Goal: Transaction & Acquisition: Find contact information

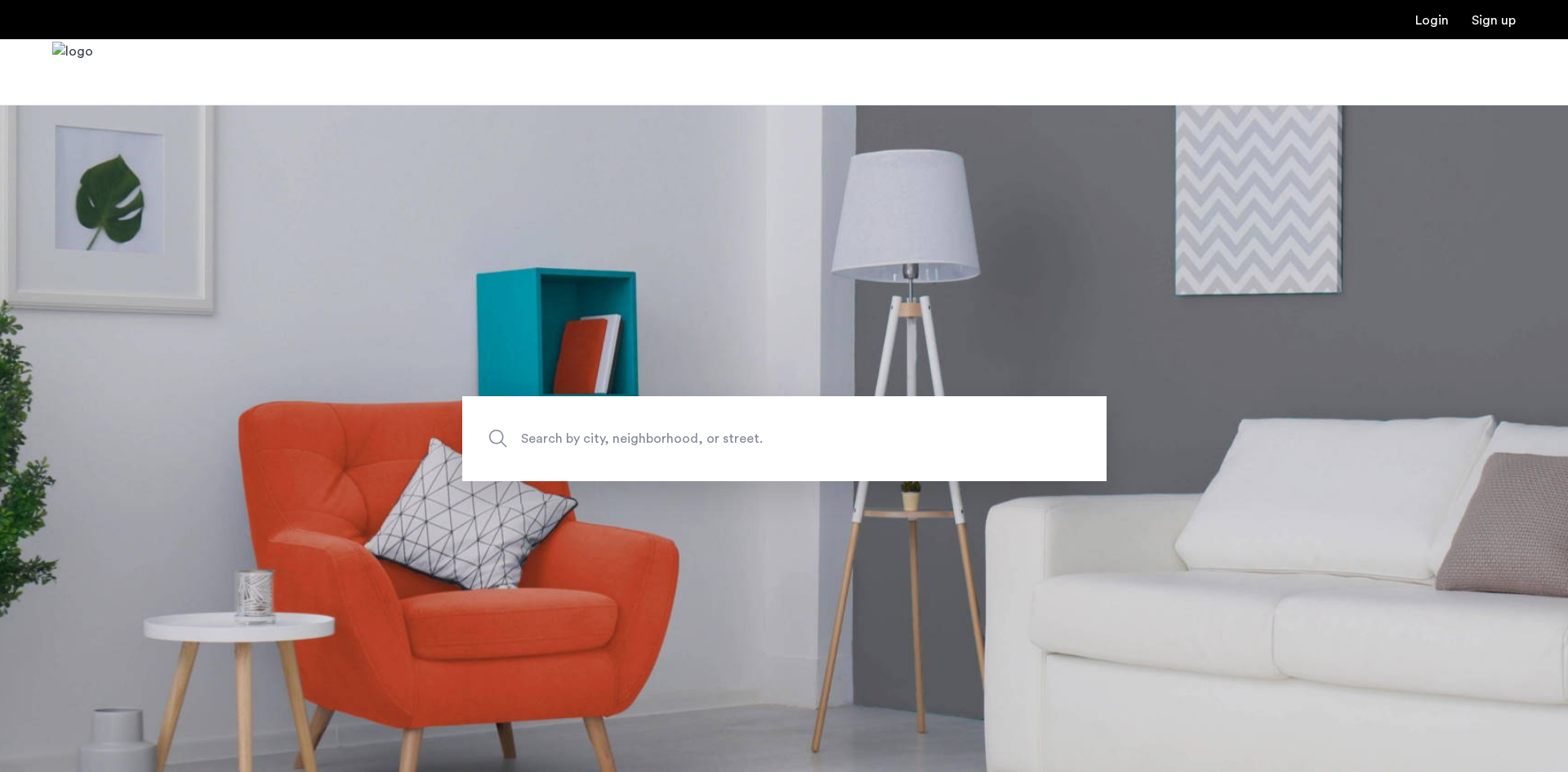
click at [686, 434] on span "Search by city, neighborhood, or street." at bounding box center [746, 439] width 451 height 22
click at [686, 434] on input "Search by city, neighborhood, or street." at bounding box center [784, 439] width 644 height 85
click at [686, 430] on span "Search by city, neighborhood, or street." at bounding box center [746, 439] width 451 height 22
click at [686, 430] on input "Search by city, neighborhood, or street." at bounding box center [784, 439] width 644 height 85
type input "**********"
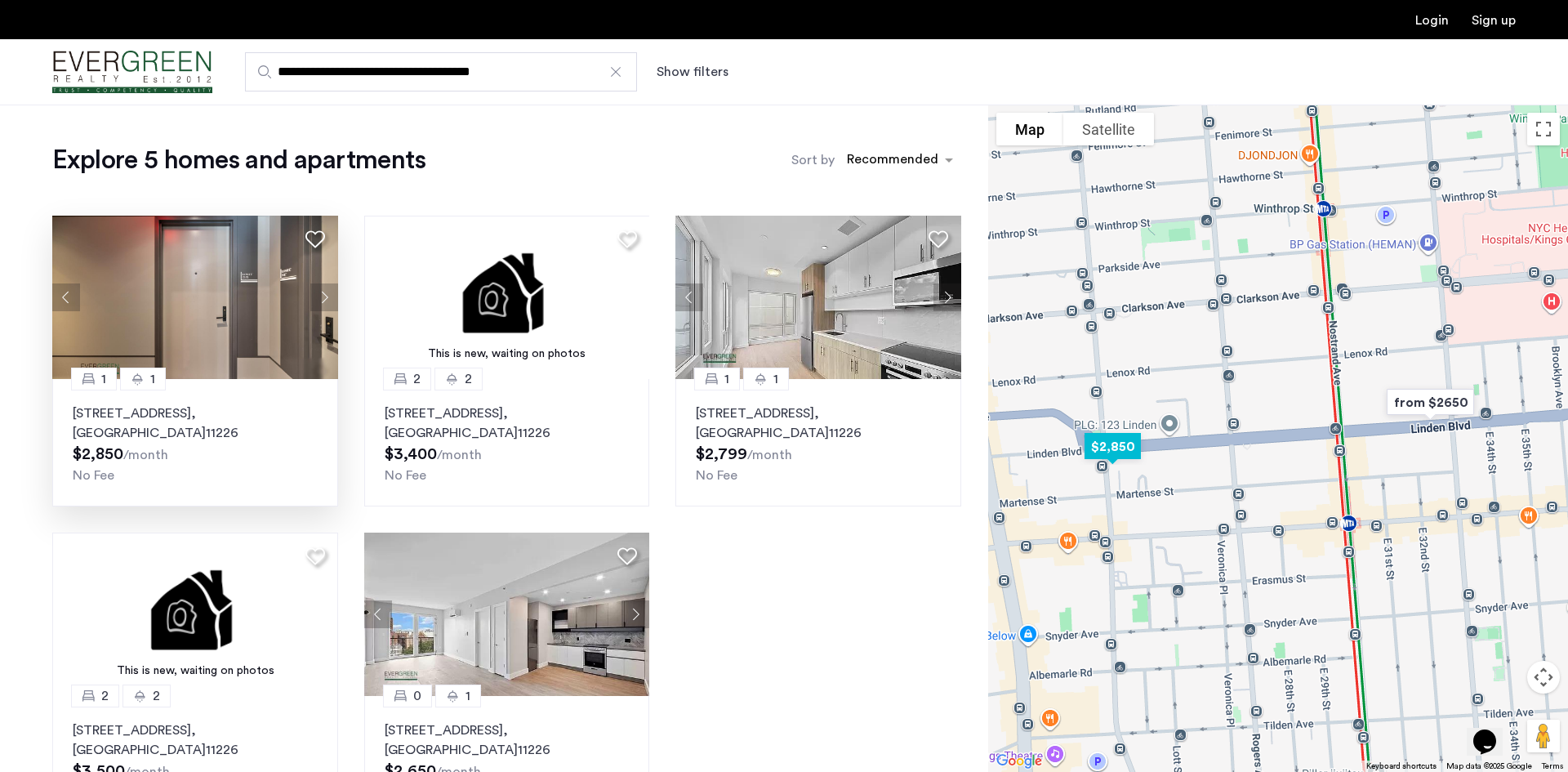
click at [319, 295] on button "Next apartment" at bounding box center [324, 297] width 28 height 28
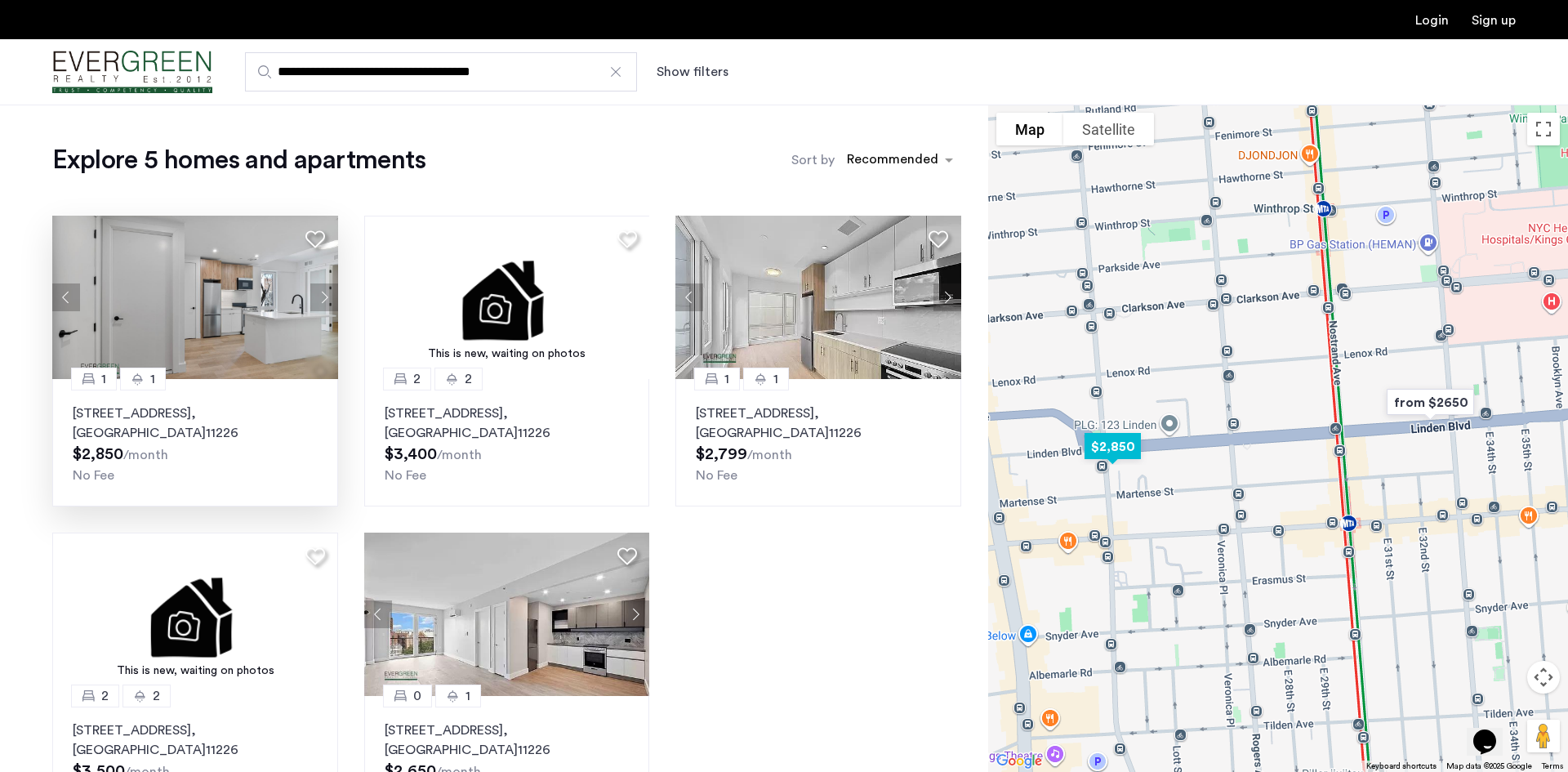
click at [318, 299] on button "Next apartment" at bounding box center [324, 297] width 28 height 28
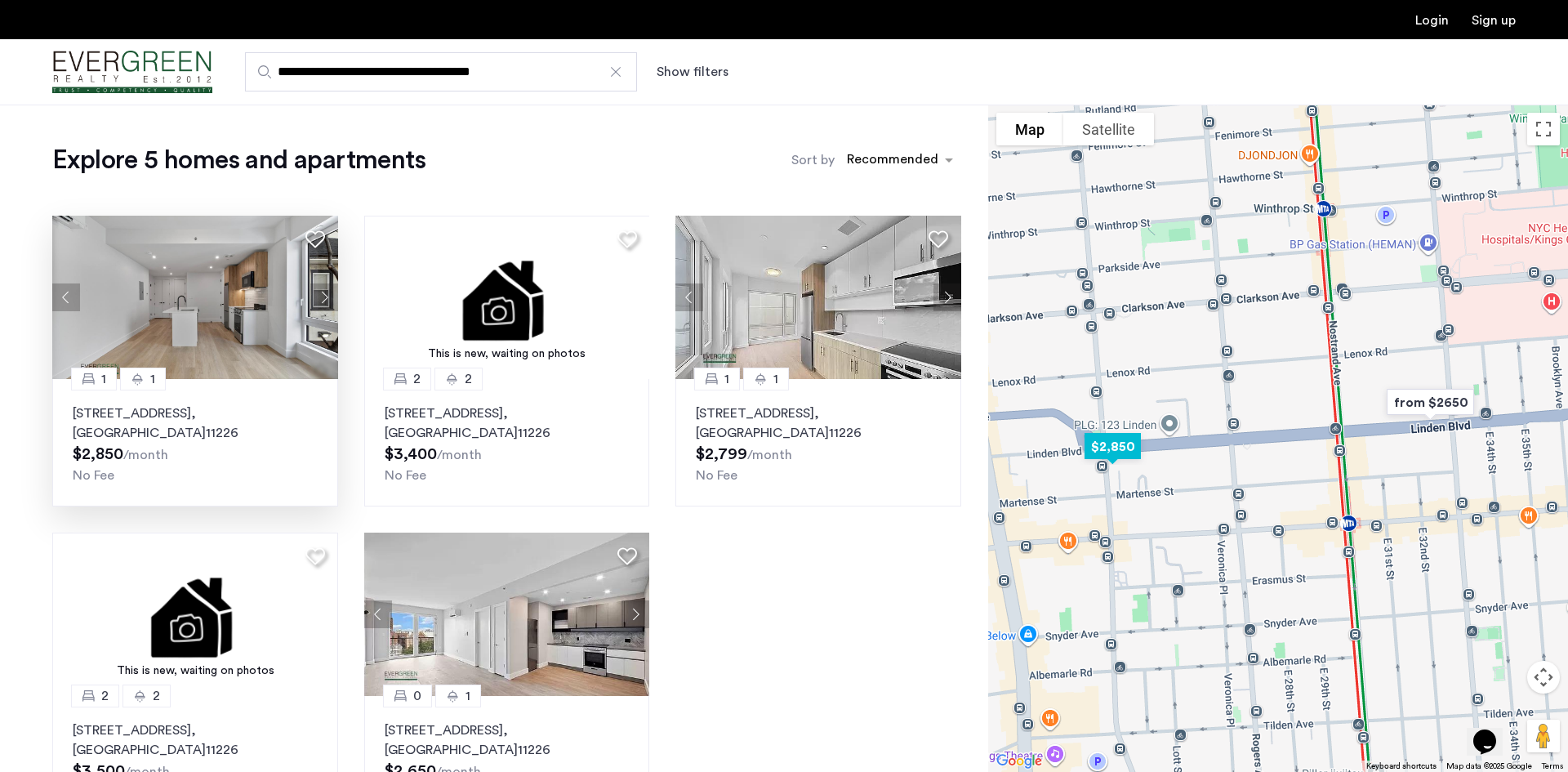
click at [318, 299] on button "Next apartment" at bounding box center [324, 297] width 28 height 28
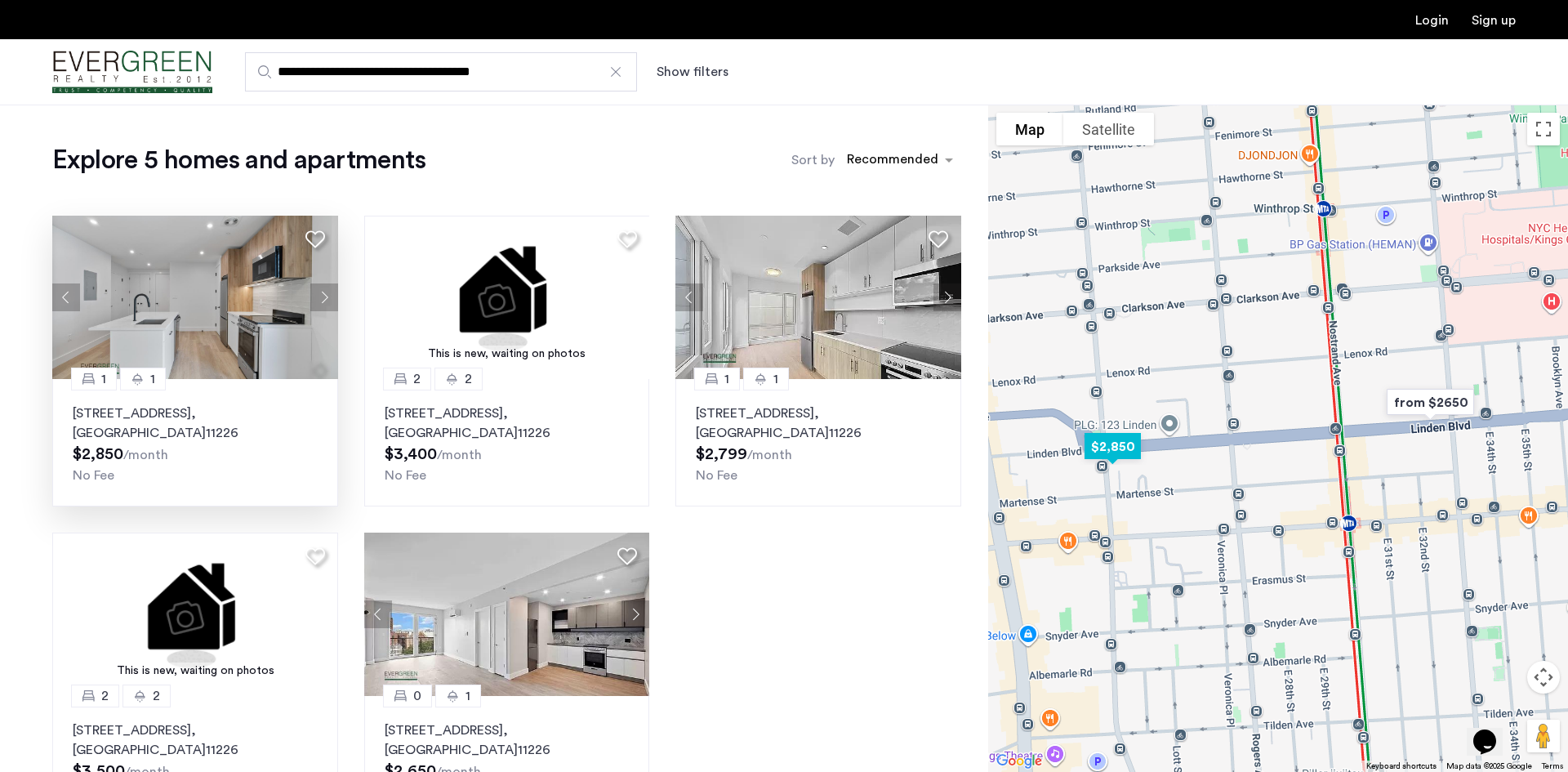
click at [318, 299] on button "Next apartment" at bounding box center [324, 297] width 28 height 28
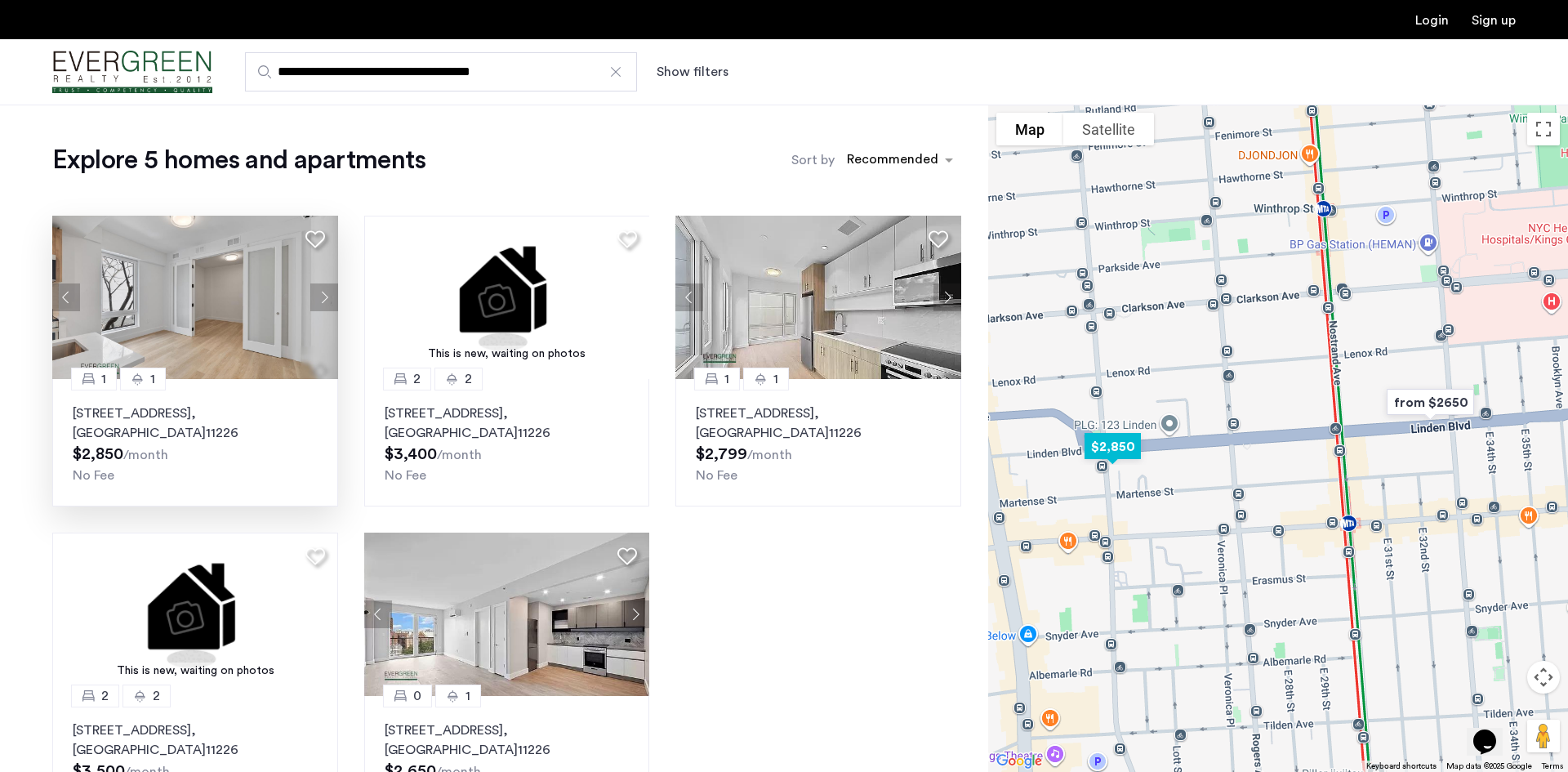
click at [318, 299] on button "Next apartment" at bounding box center [324, 297] width 28 height 28
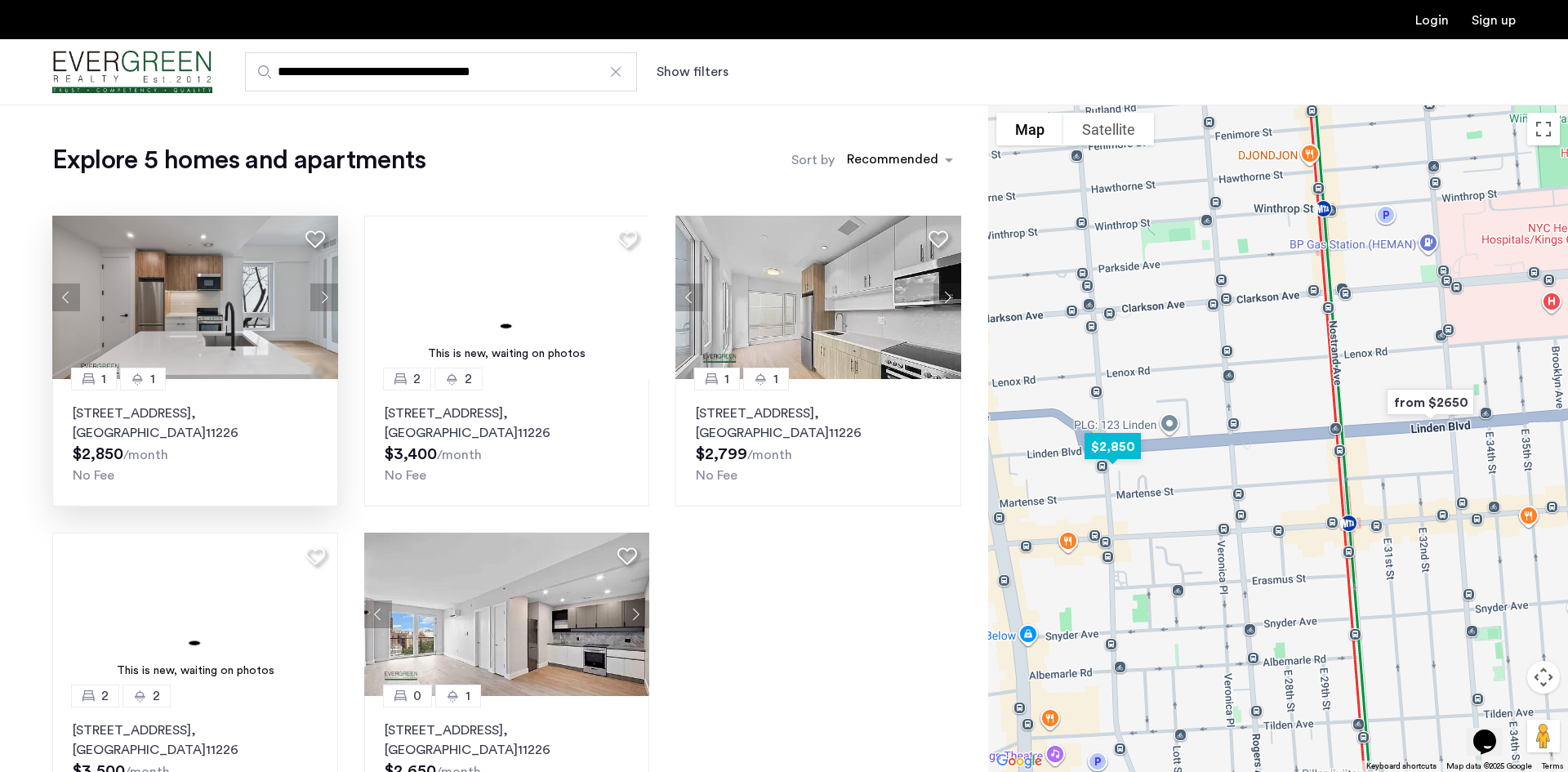
click at [318, 299] on button "Next apartment" at bounding box center [324, 297] width 28 height 28
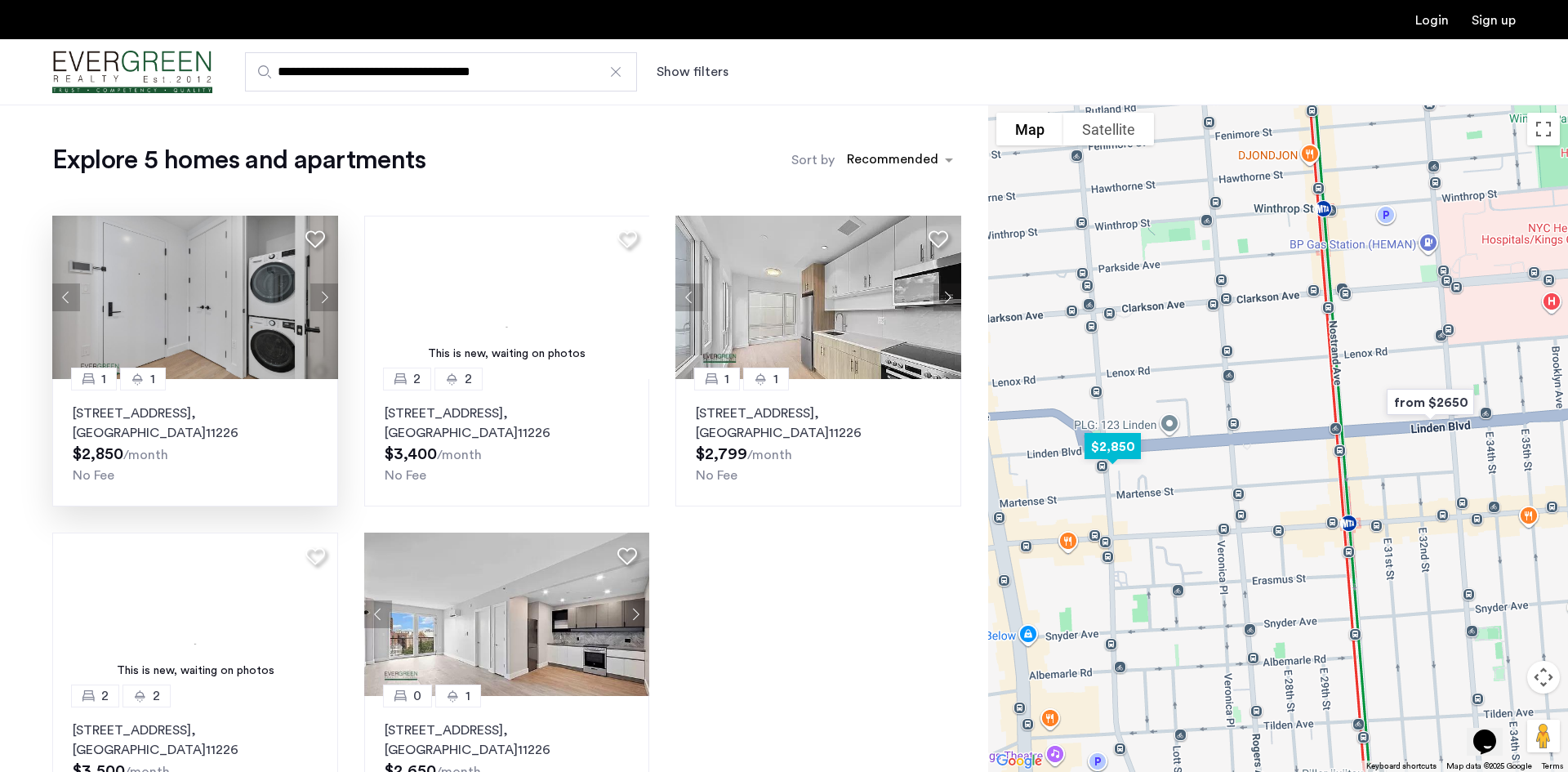
click at [318, 299] on button "Next apartment" at bounding box center [324, 297] width 28 height 28
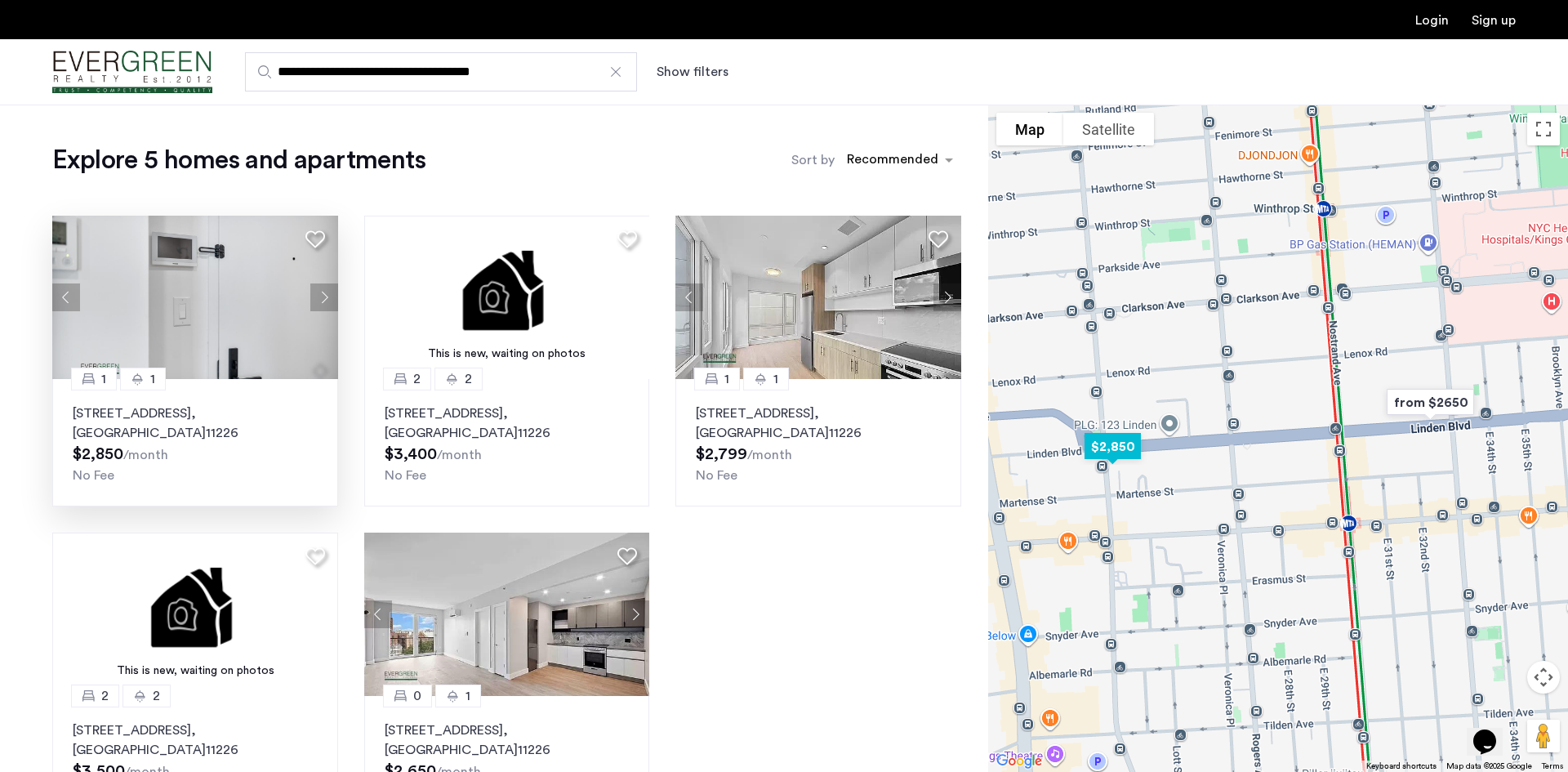
click at [326, 294] on button "Next apartment" at bounding box center [324, 297] width 28 height 28
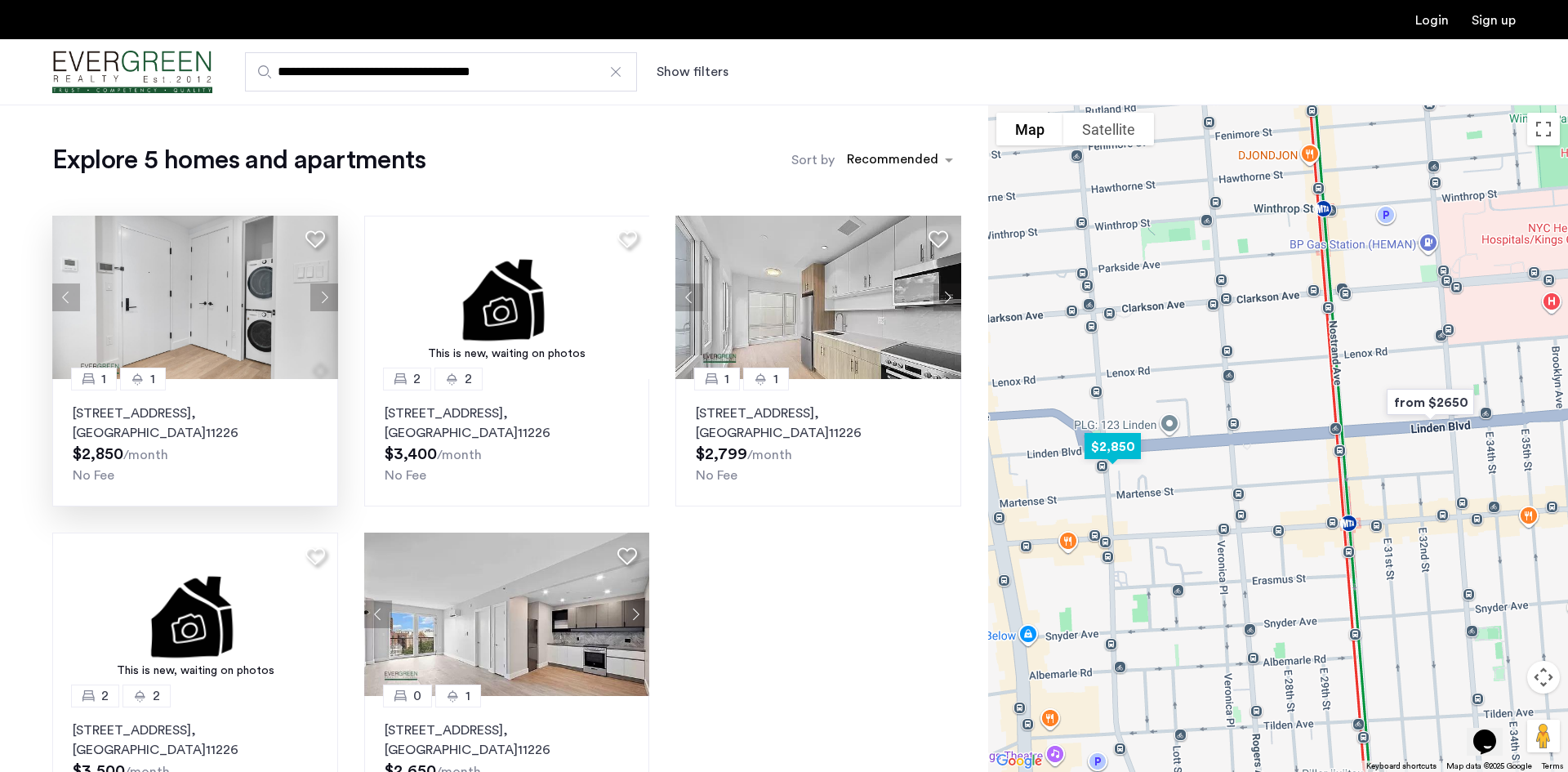
click at [326, 294] on button "Next apartment" at bounding box center [324, 297] width 28 height 28
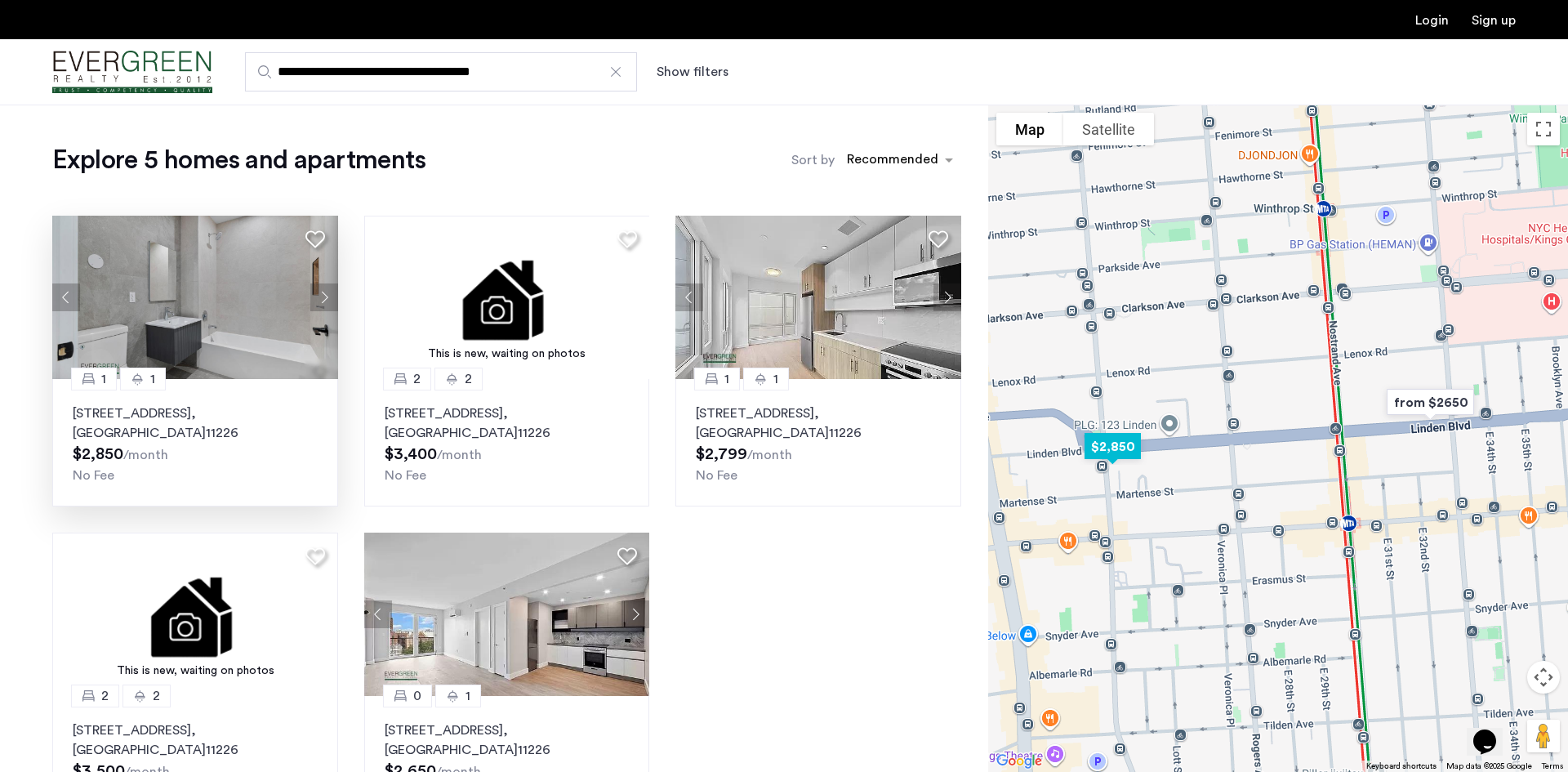
click at [326, 294] on button "Next apartment" at bounding box center [324, 297] width 28 height 28
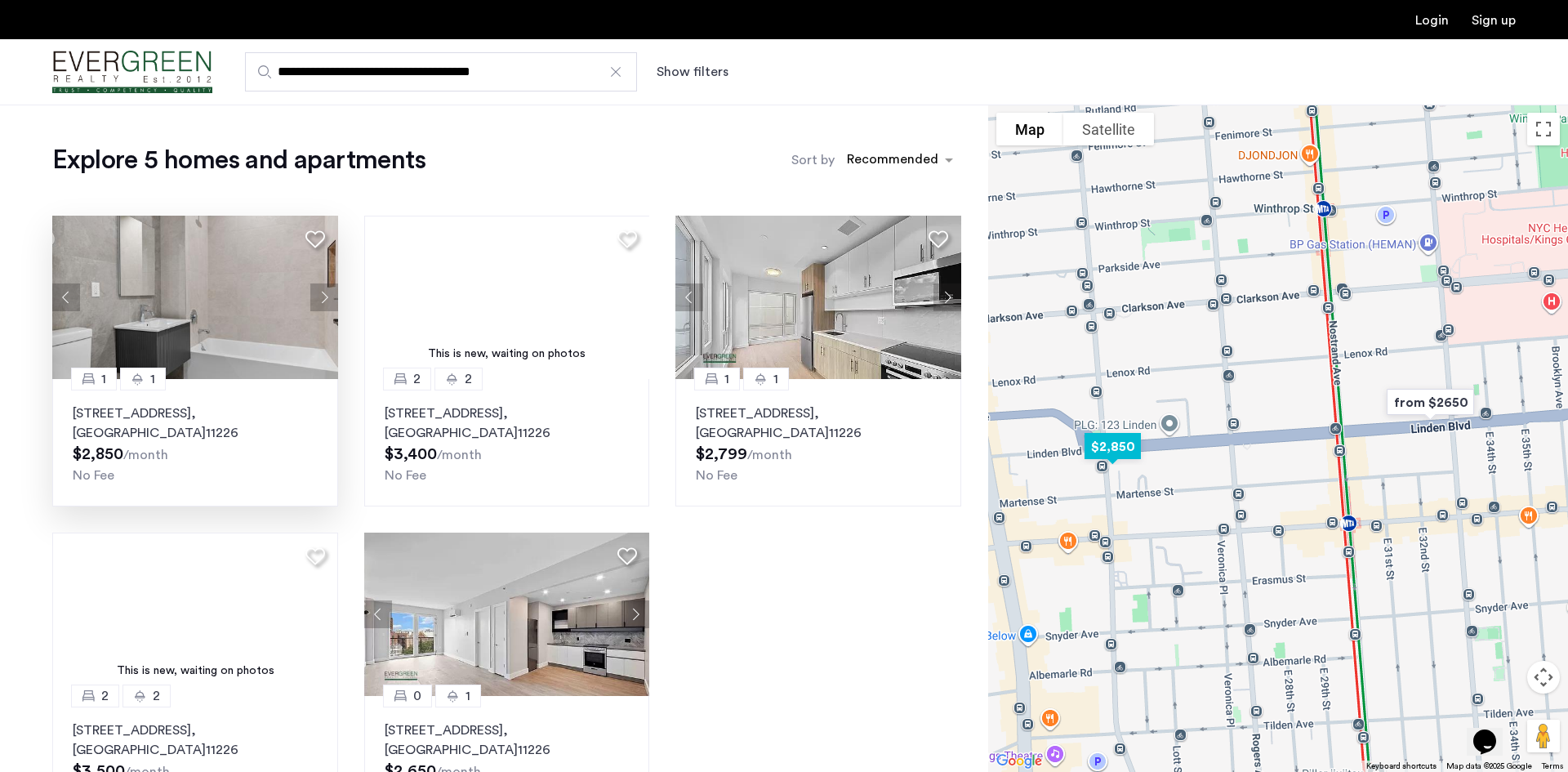
click at [326, 294] on button "Next apartment" at bounding box center [324, 297] width 28 height 28
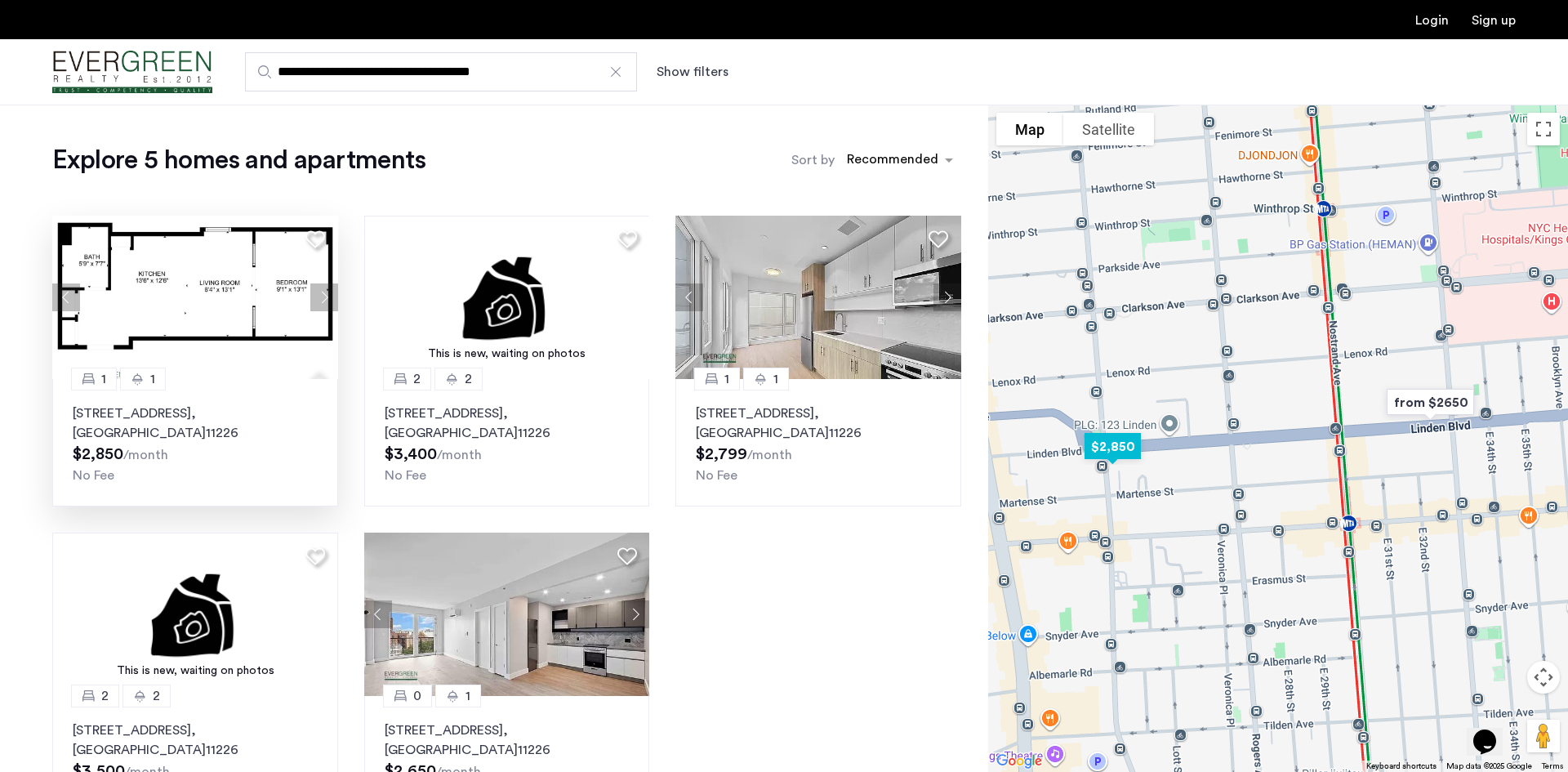
click at [326, 294] on button "Next apartment" at bounding box center [324, 297] width 28 height 28
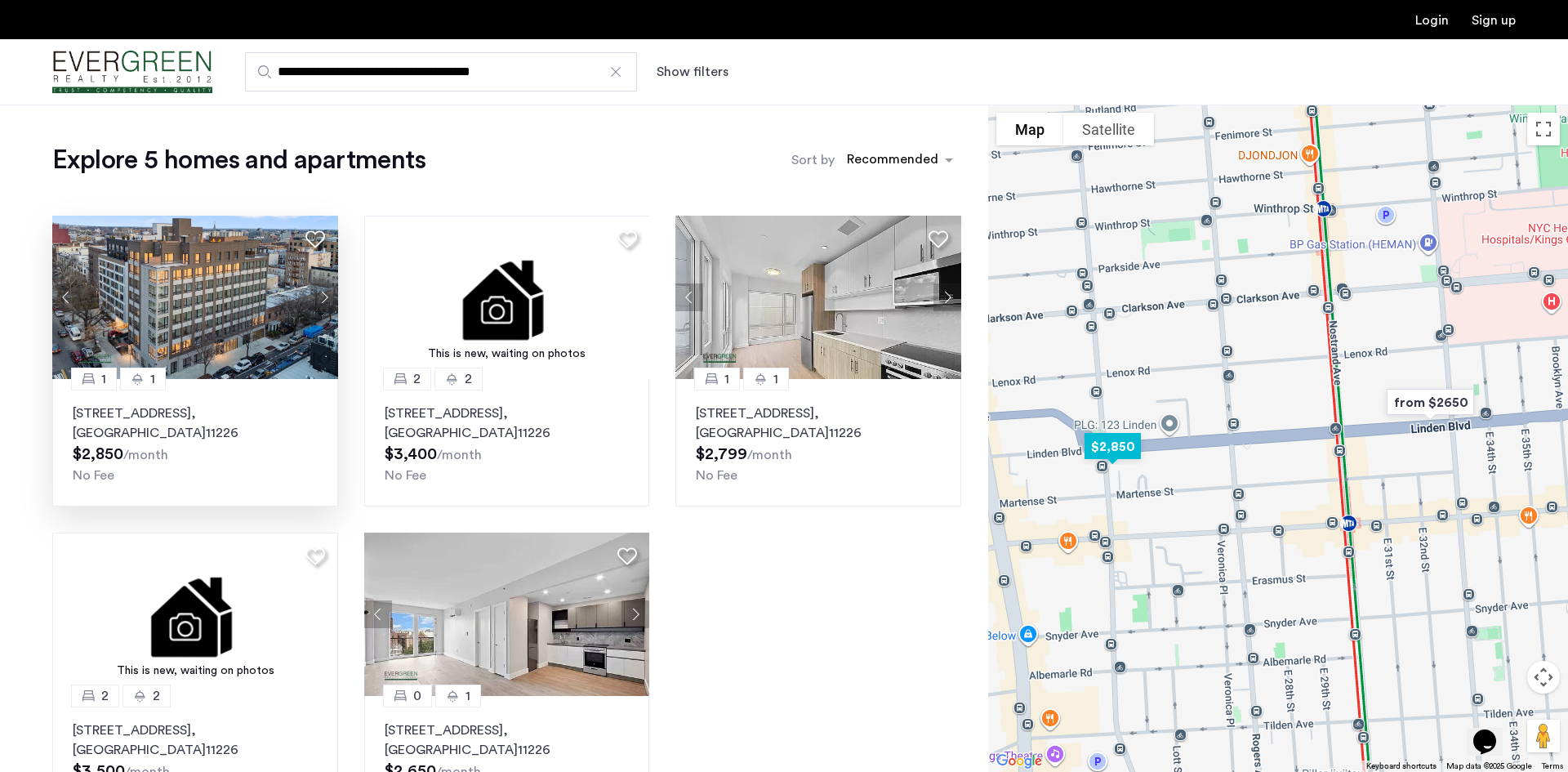
click at [326, 294] on button "Next apartment" at bounding box center [324, 297] width 28 height 28
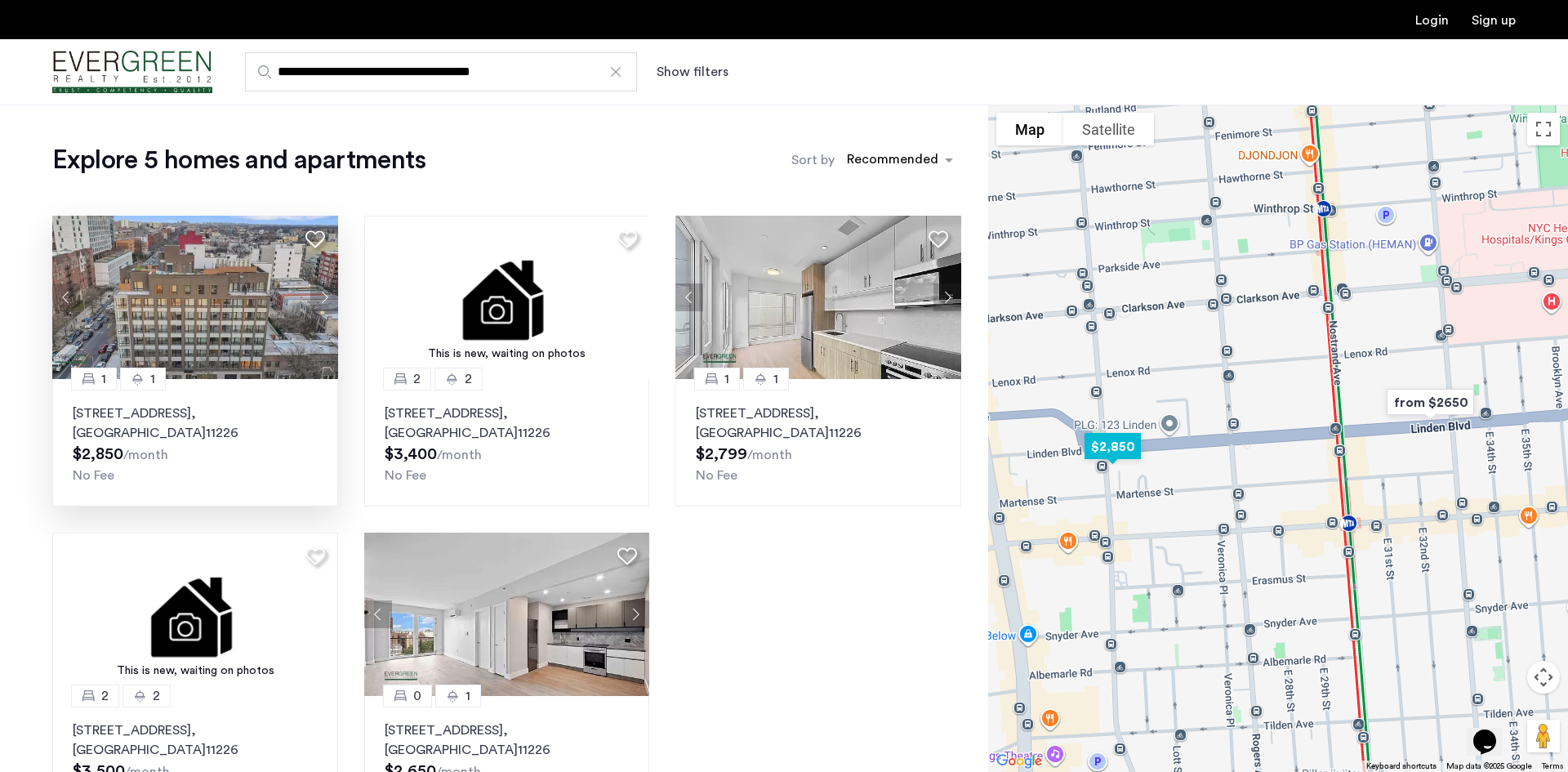
click at [326, 294] on button "Next apartment" at bounding box center [324, 297] width 28 height 28
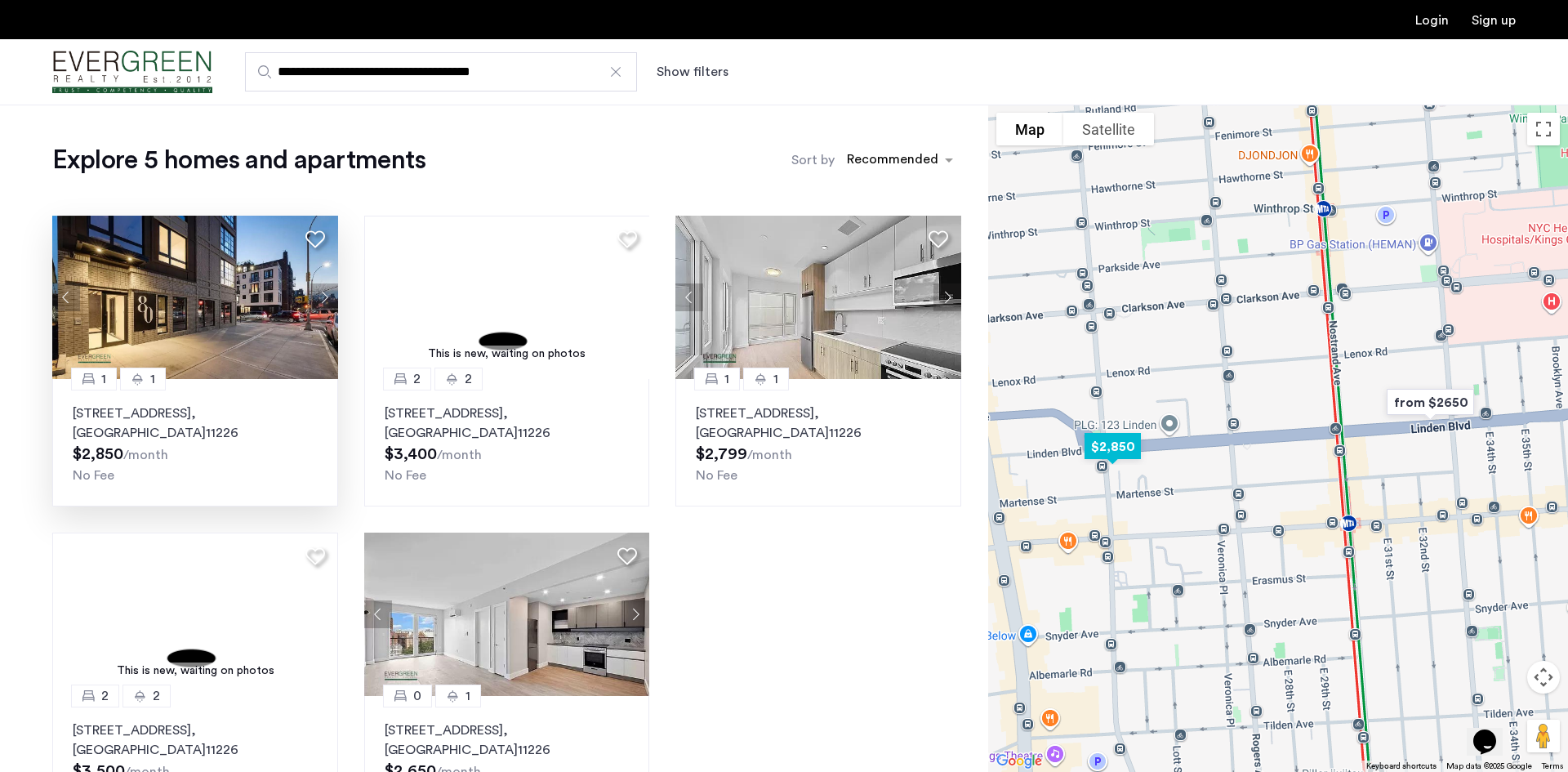
click at [326, 294] on button "Next apartment" at bounding box center [324, 297] width 28 height 28
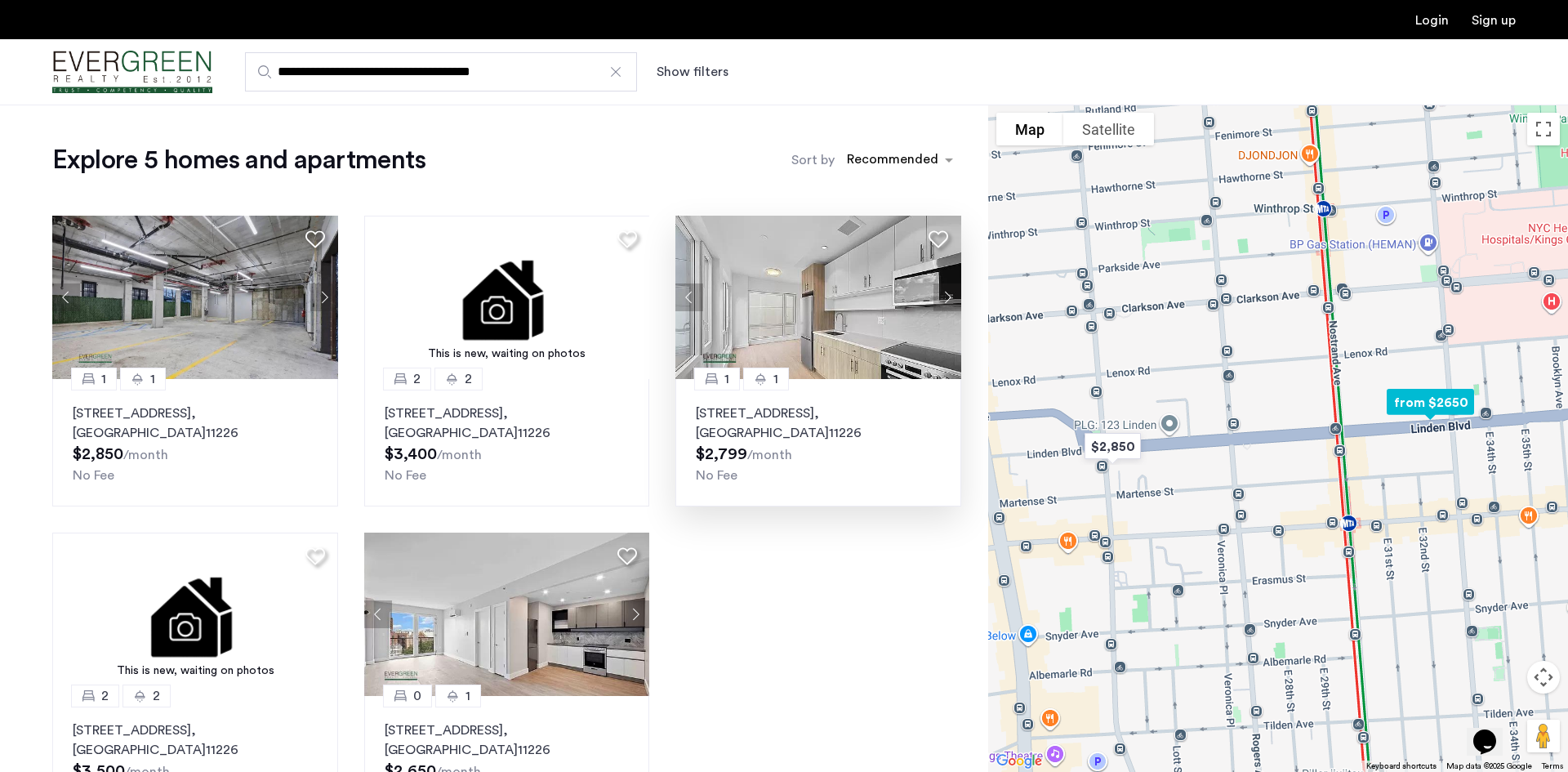
click at [944, 294] on button "Next apartment" at bounding box center [947, 297] width 28 height 28
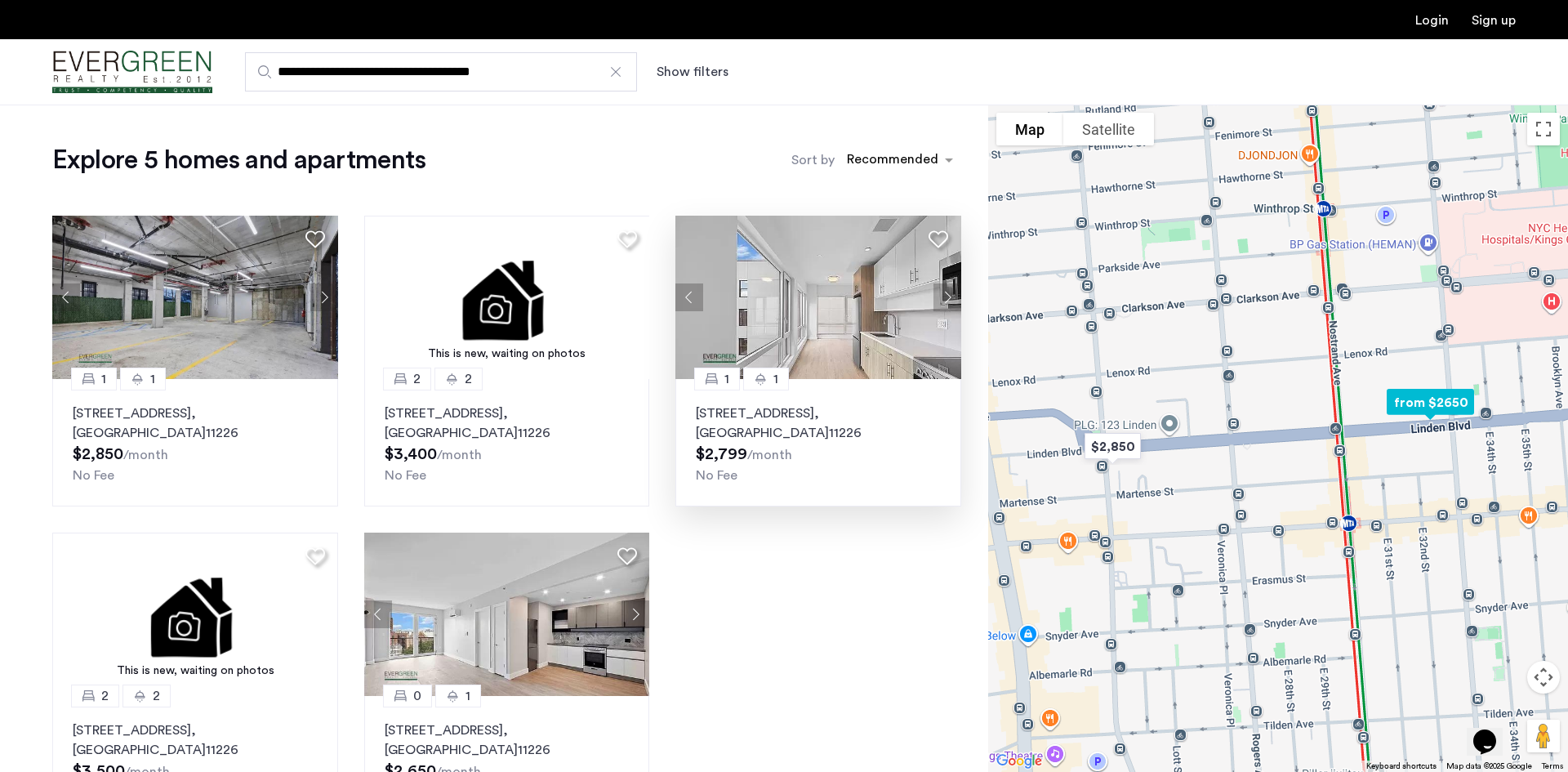
click at [944, 294] on button "Next apartment" at bounding box center [947, 297] width 28 height 28
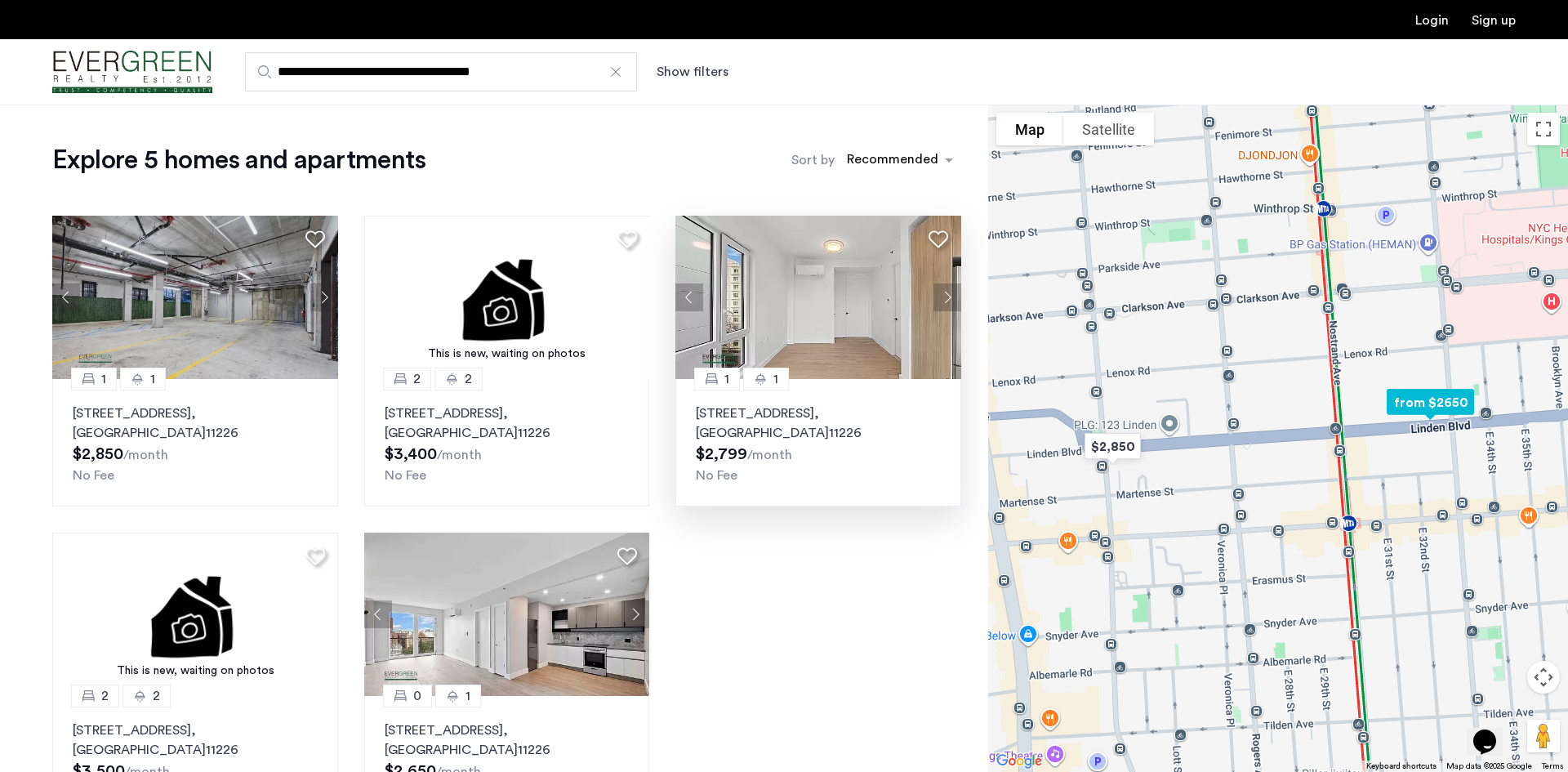
click at [944, 294] on button "Next apartment" at bounding box center [947, 297] width 28 height 28
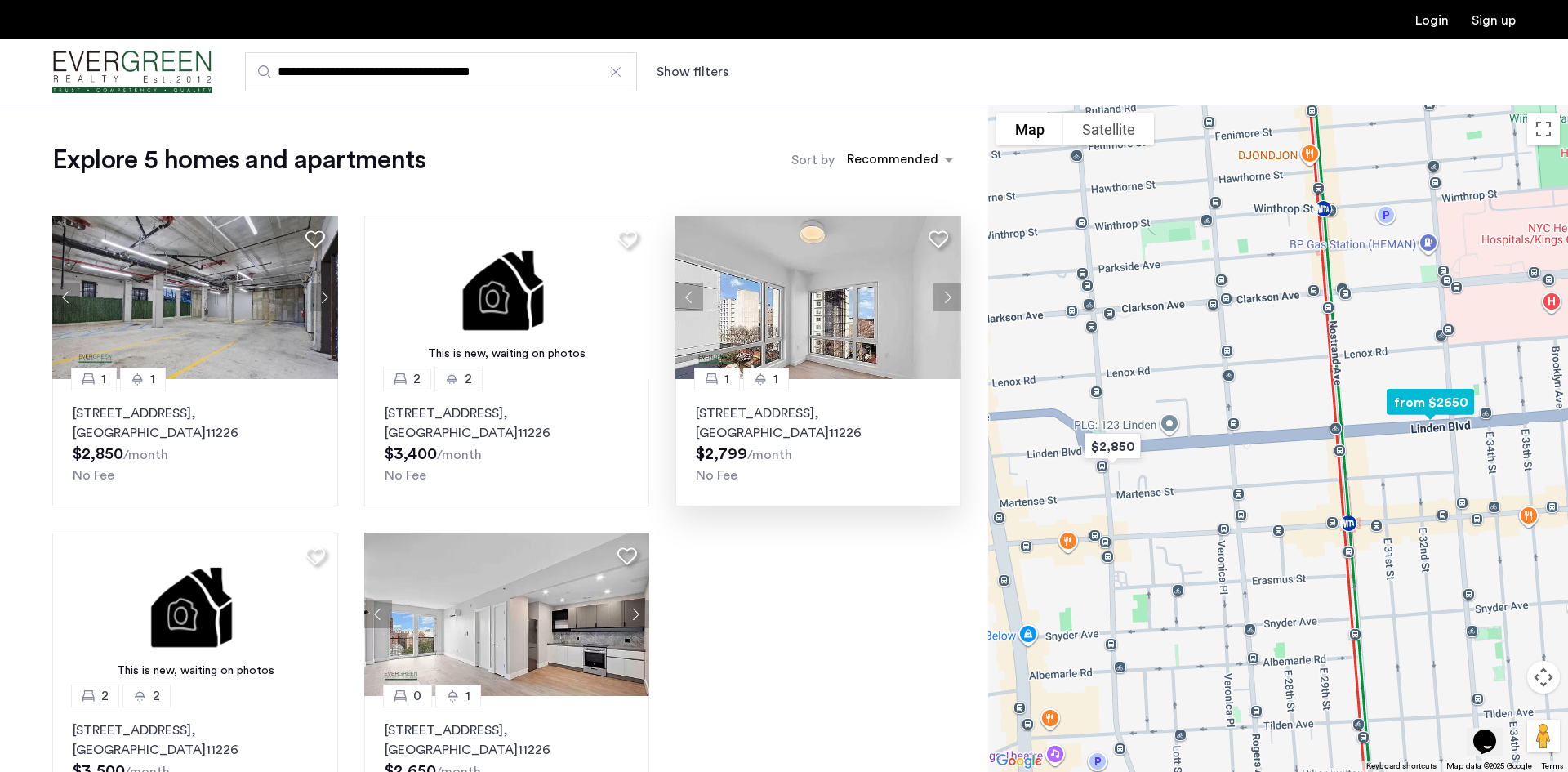
click at [944, 294] on button "Next apartment" at bounding box center [947, 297] width 28 height 28
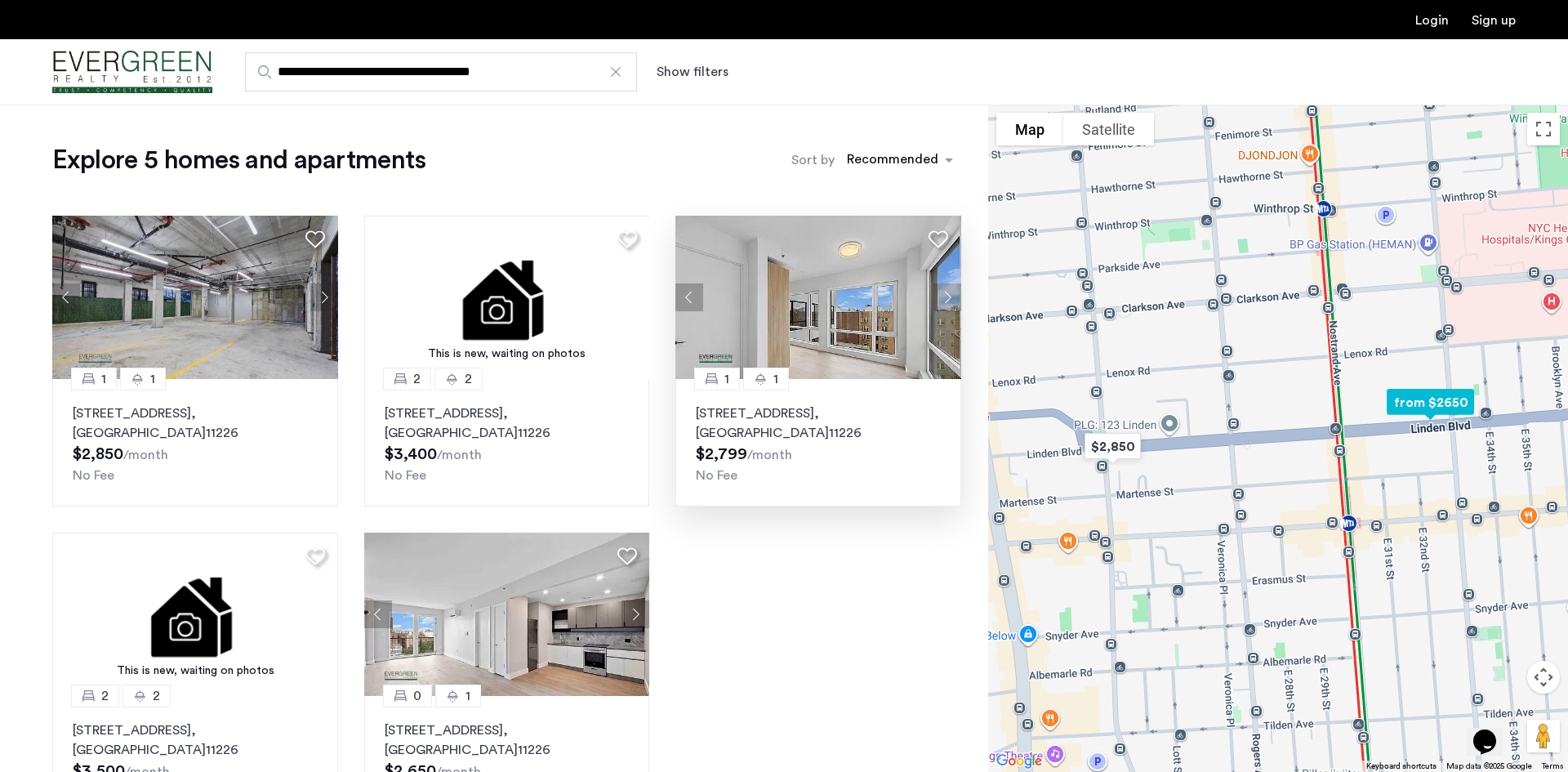
click at [944, 294] on button "Next apartment" at bounding box center [947, 297] width 28 height 28
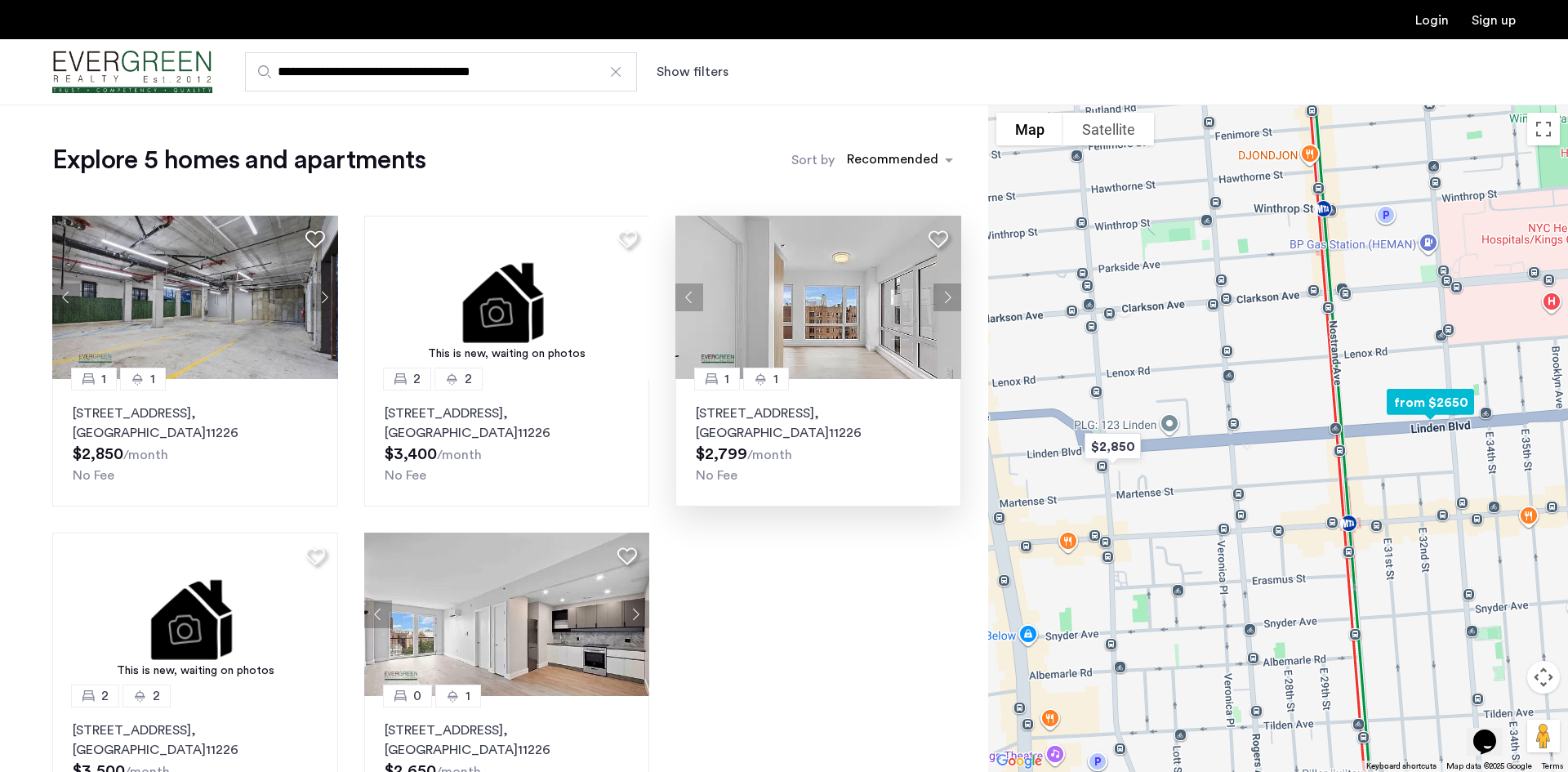
click at [893, 438] on p "[STREET_ADDRESS]" at bounding box center [819, 422] width 245 height 39
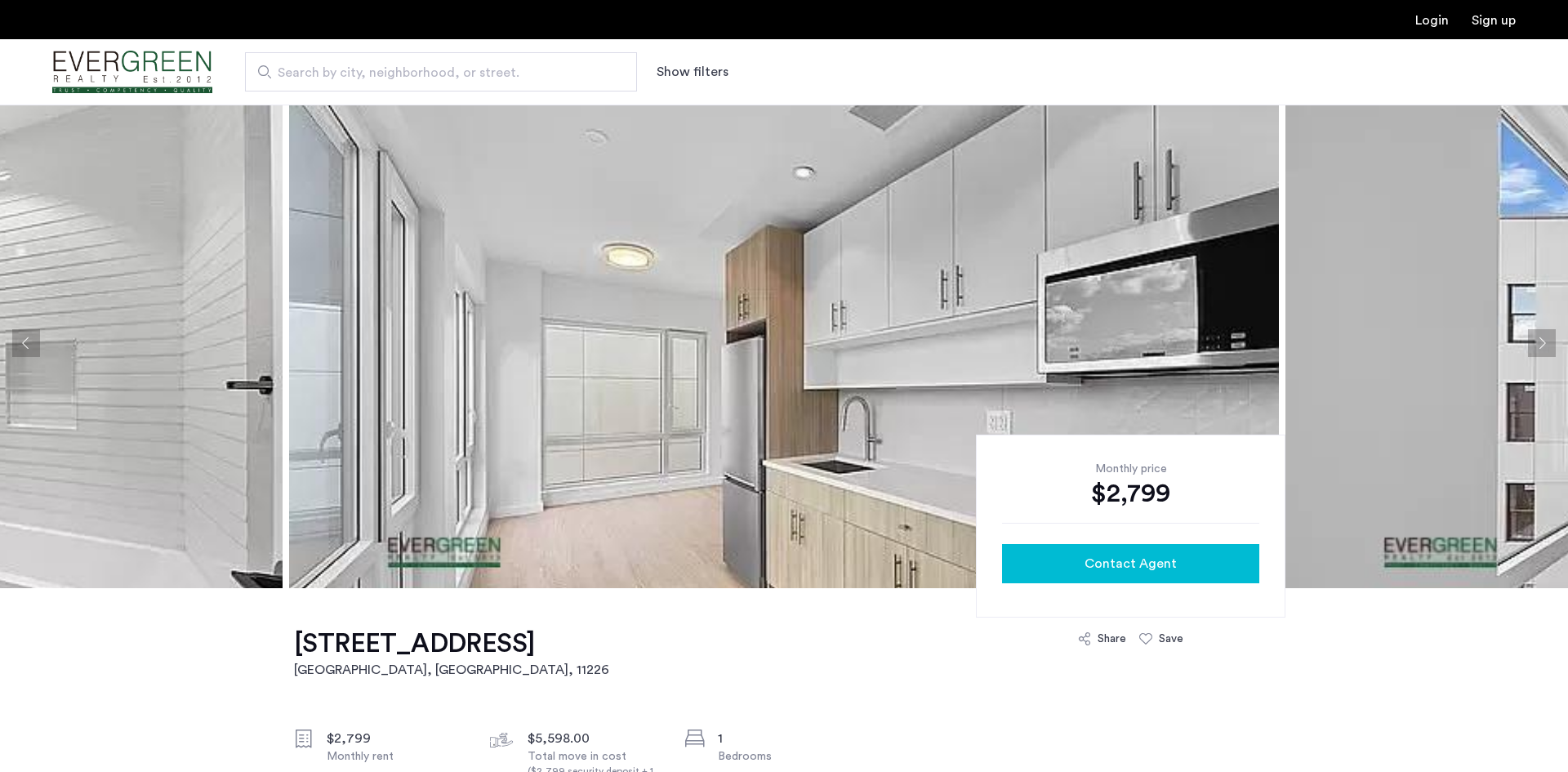
scroll to position [133, 0]
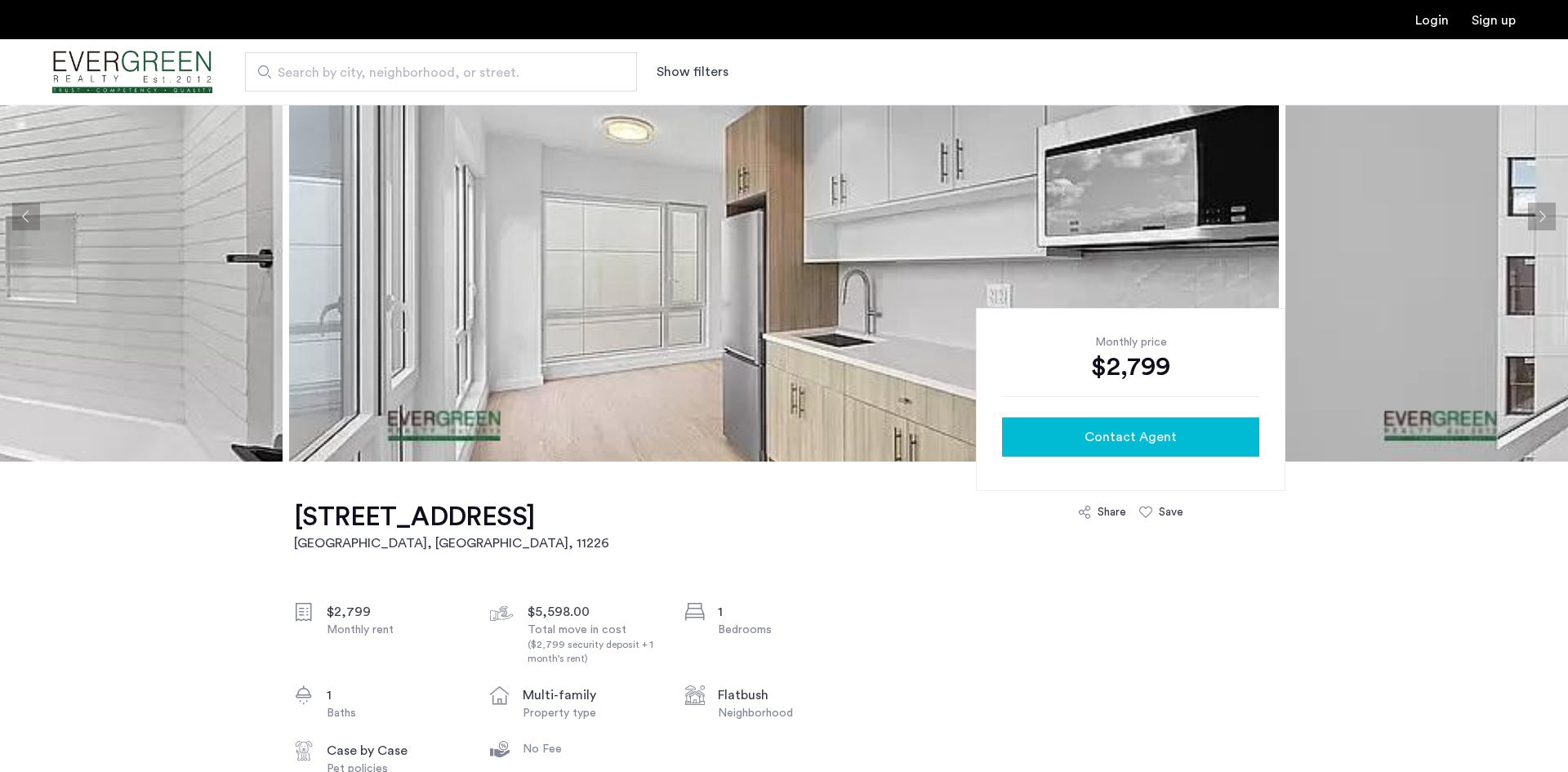
click at [1054, 440] on div "Contact Agent" at bounding box center [1131, 437] width 231 height 20
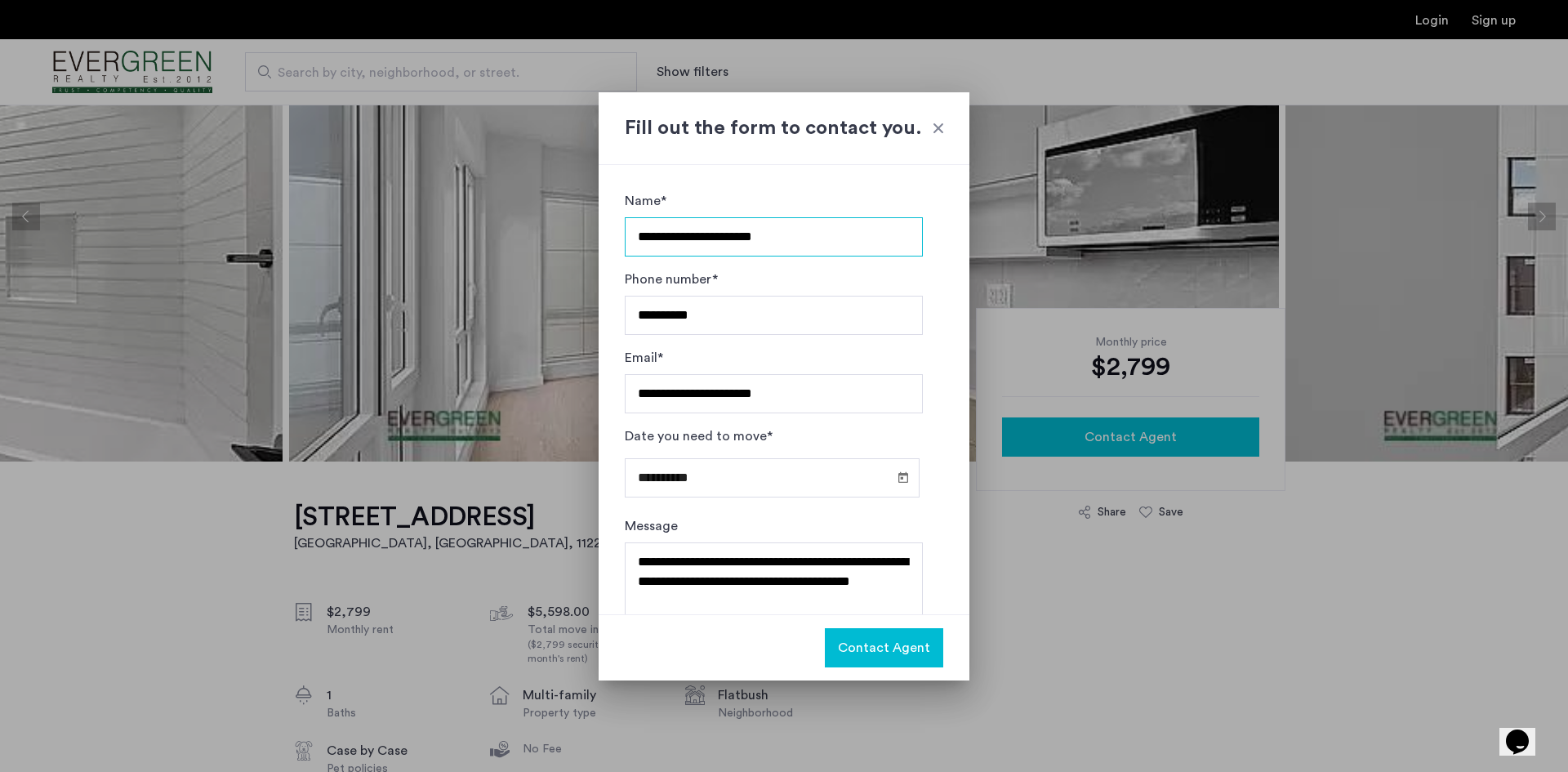
scroll to position [0, 0]
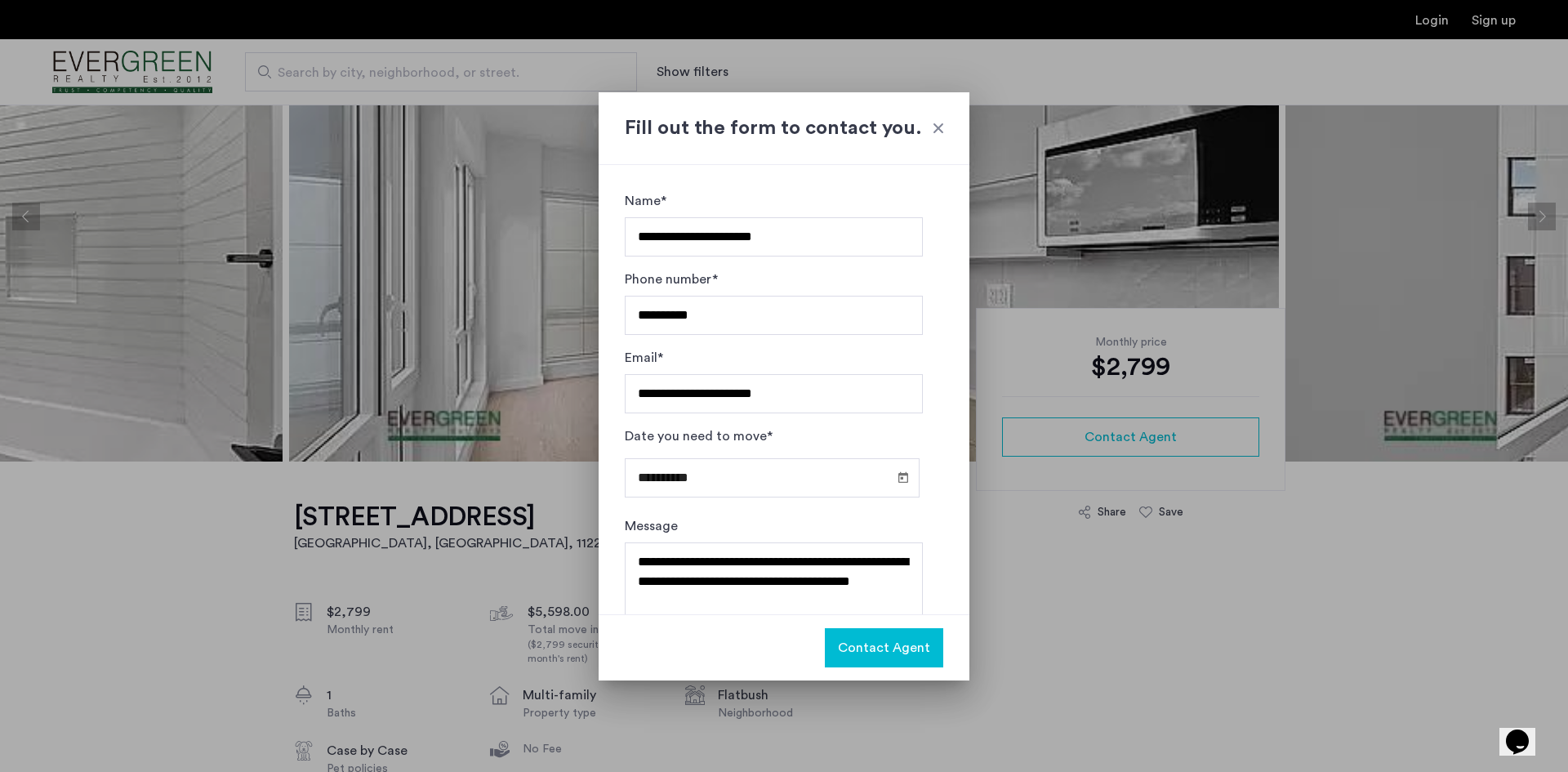
click at [1026, 647] on div at bounding box center [784, 386] width 1568 height 772
